Goal: Information Seeking & Learning: Learn about a topic

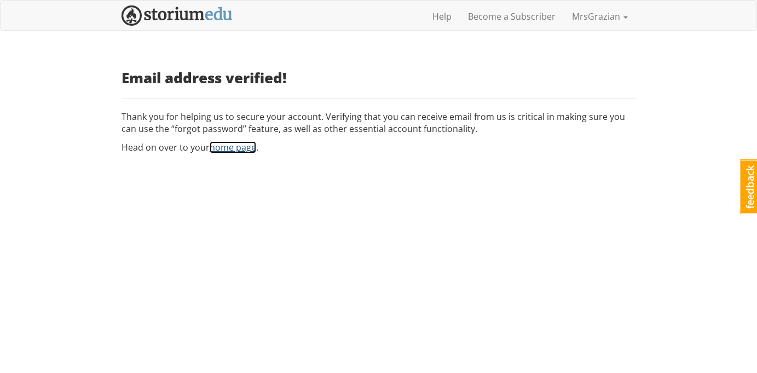
click at [231, 148] on link "home page" at bounding box center [233, 147] width 47 height 12
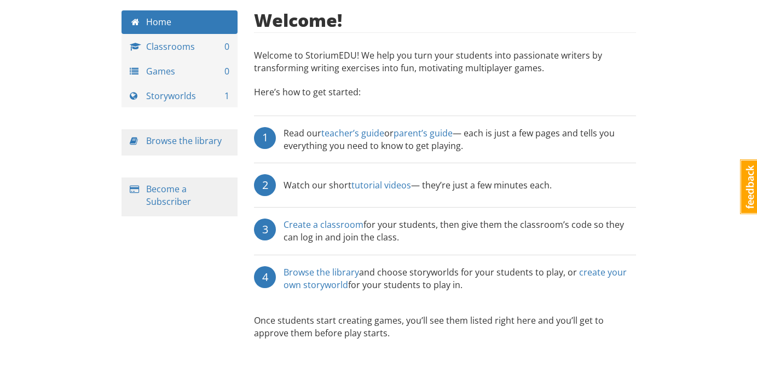
scroll to position [53, 0]
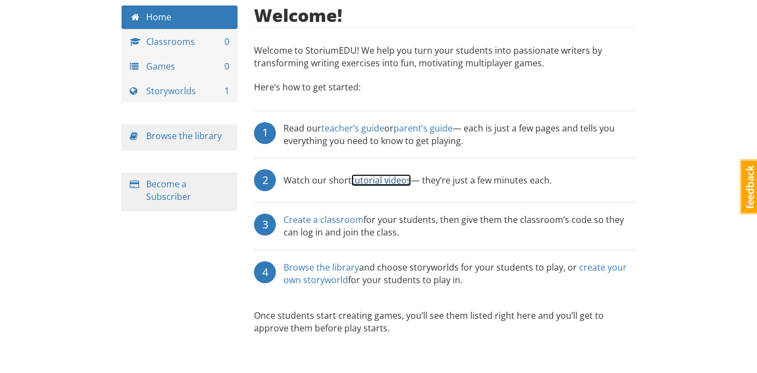
click at [378, 182] on link "tutorial videos" at bounding box center [381, 180] width 60 height 12
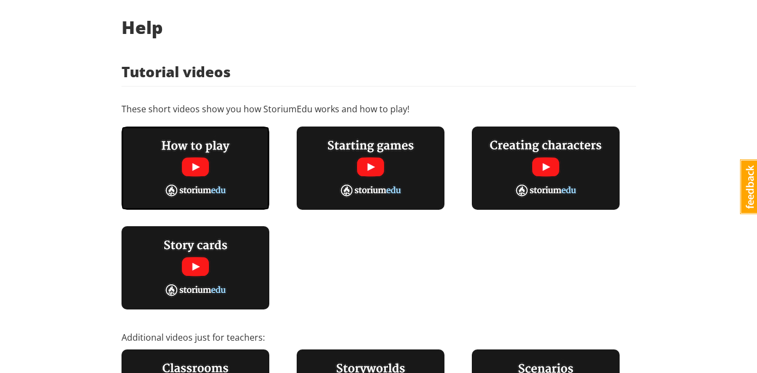
click at [190, 168] on img at bounding box center [196, 167] width 148 height 83
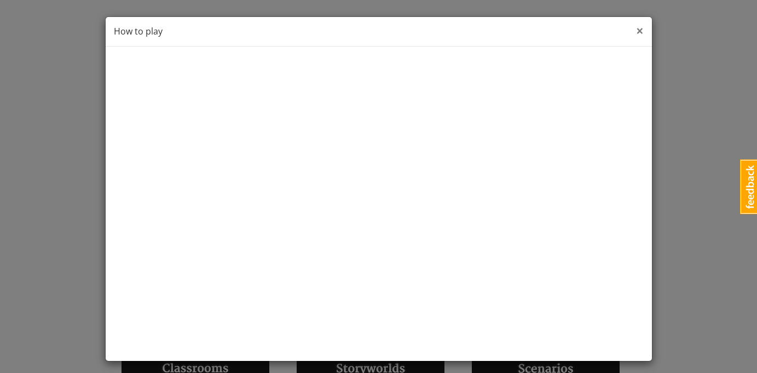
click at [641, 30] on span "×" at bounding box center [640, 30] width 8 height 18
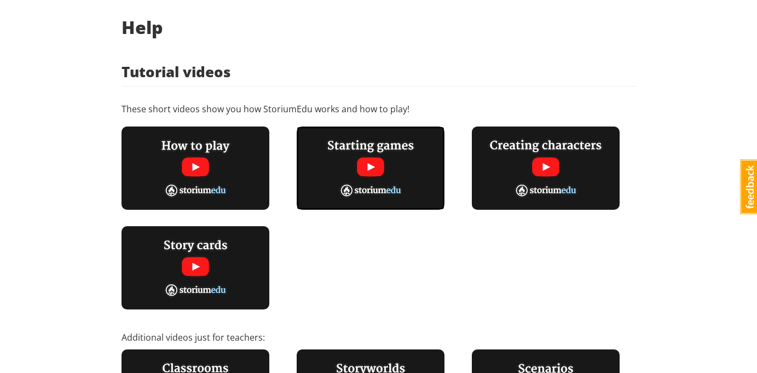
click at [374, 167] on img at bounding box center [371, 167] width 148 height 83
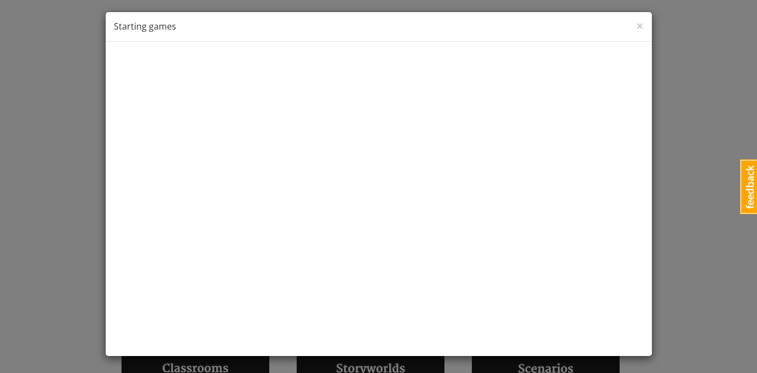
scroll to position [4, 0]
